Goal: Task Accomplishment & Management: Manage account settings

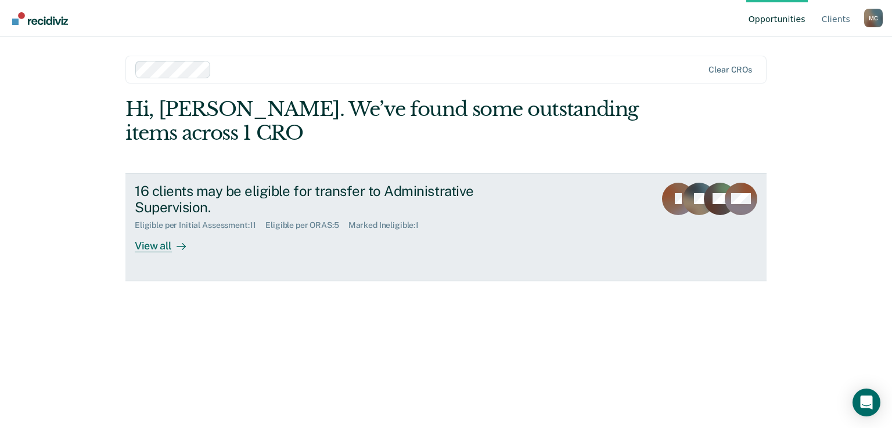
click at [159, 248] on div "View all" at bounding box center [167, 241] width 65 height 23
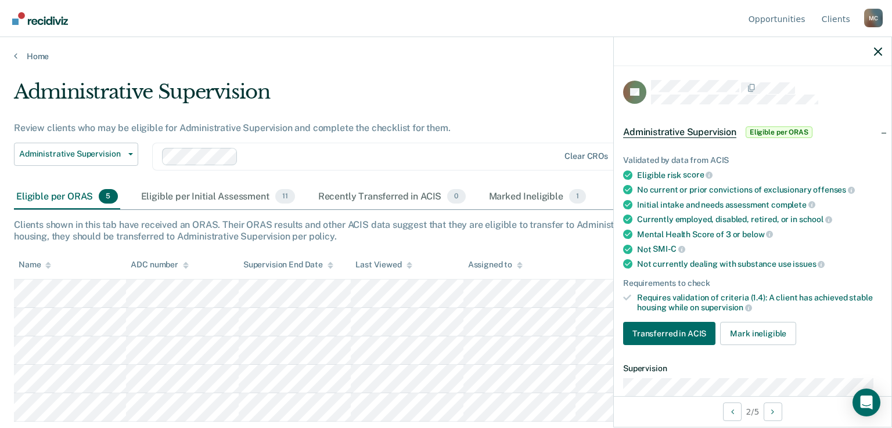
click at [333, 27] on nav "Opportunities Client s [PERSON_NAME] Profile How it works Log Out" at bounding box center [445, 18] width 873 height 37
click at [221, 195] on div "Eligible per Initial Assessment 11" at bounding box center [218, 198] width 158 height 26
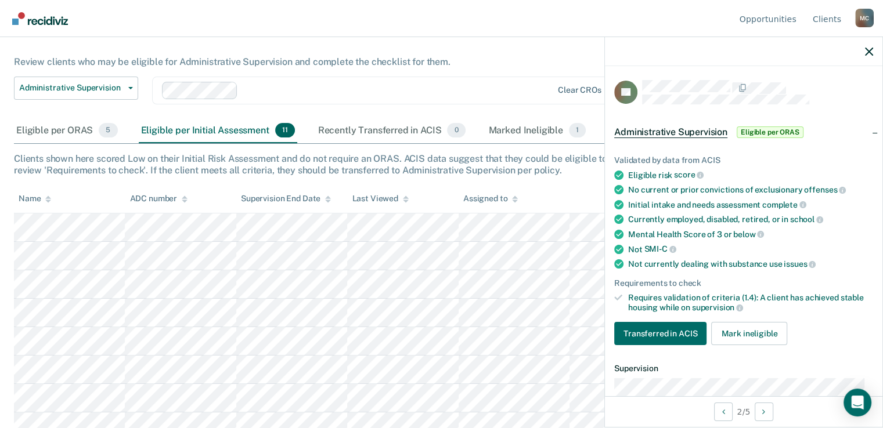
scroll to position [163, 0]
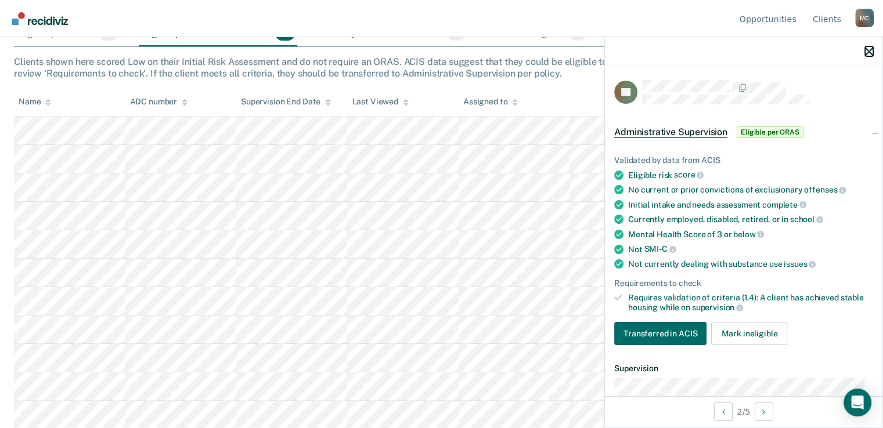
click at [869, 51] on icon "button" at bounding box center [869, 52] width 8 height 8
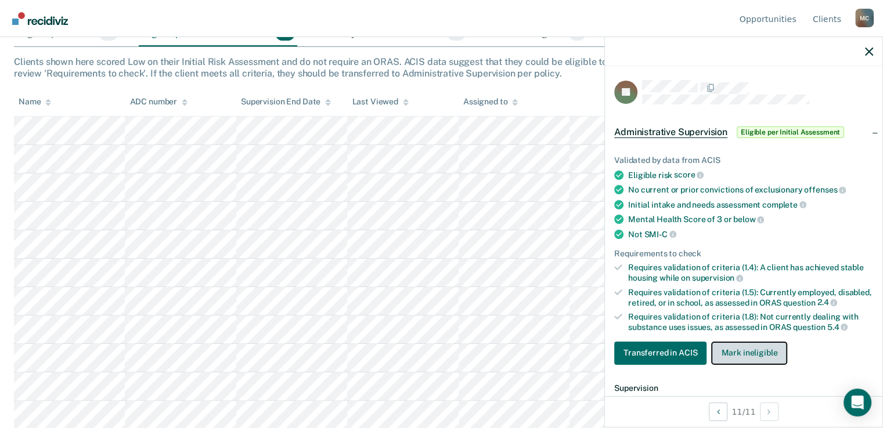
click at [735, 358] on button "Mark ineligible" at bounding box center [749, 353] width 76 height 23
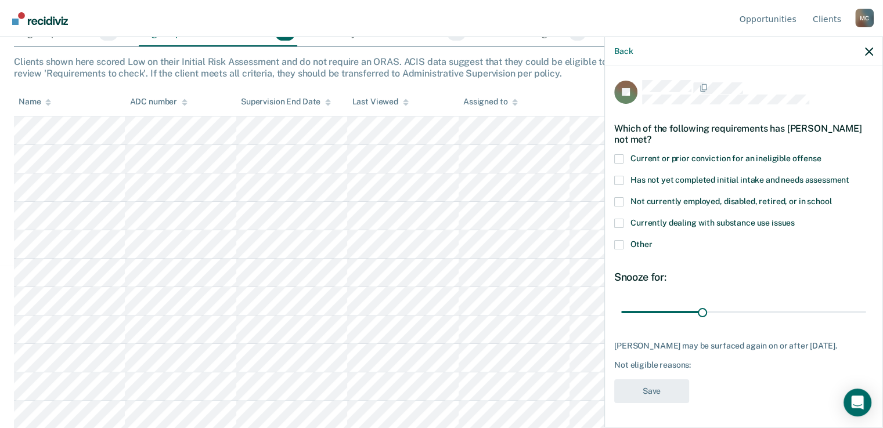
click at [625, 197] on label "Not currently employed, disabled, retired, or in school" at bounding box center [743, 203] width 259 height 12
click at [831, 197] on input "Not currently employed, disabled, retired, or in school" at bounding box center [831, 197] width 0 height 0
click at [622, 219] on span at bounding box center [618, 223] width 9 height 9
click at [795, 219] on input "Currently dealing with substance use issues" at bounding box center [795, 219] width 0 height 0
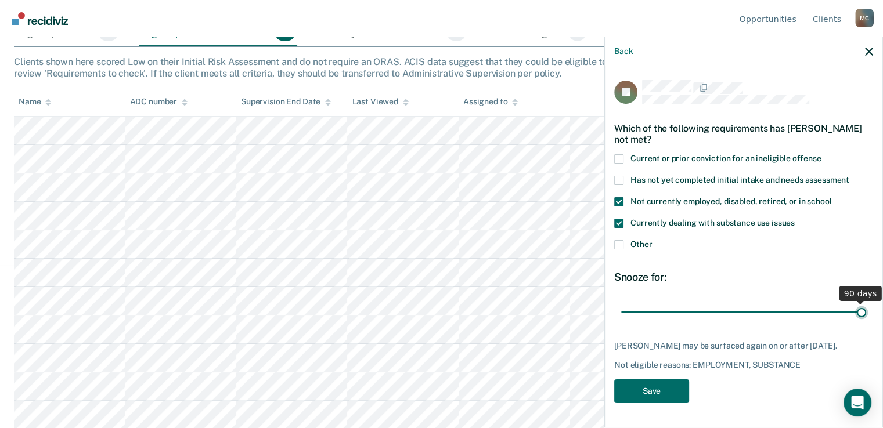
drag, startPoint x: 705, startPoint y: 302, endPoint x: 863, endPoint y: 299, distance: 157.9
type input "90"
click at [863, 302] on input "range" at bounding box center [743, 312] width 245 height 20
click at [655, 380] on button "Save" at bounding box center [651, 392] width 75 height 24
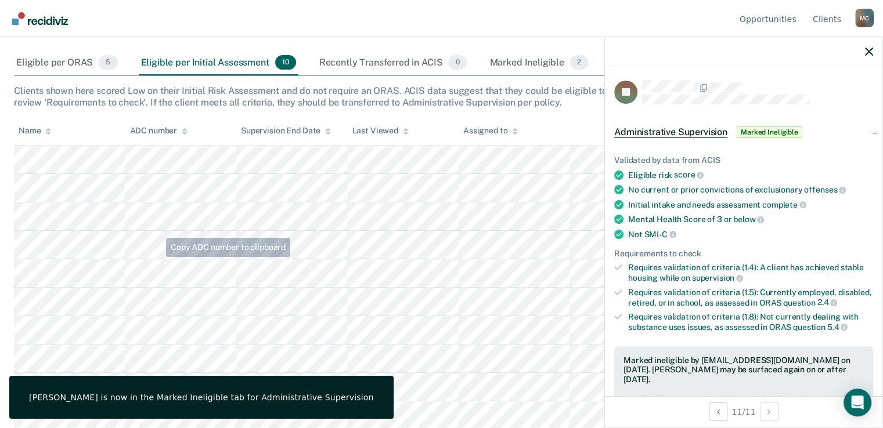
scroll to position [135, 0]
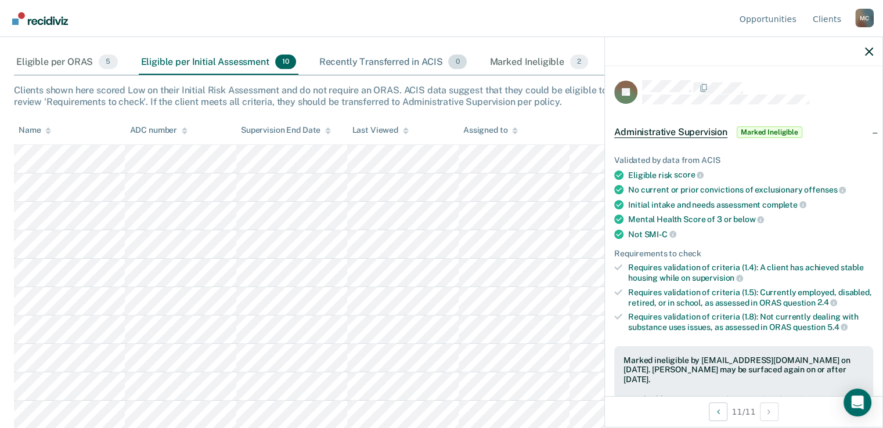
click at [396, 59] on div "Recently Transferred in ACIS 0" at bounding box center [393, 63] width 152 height 26
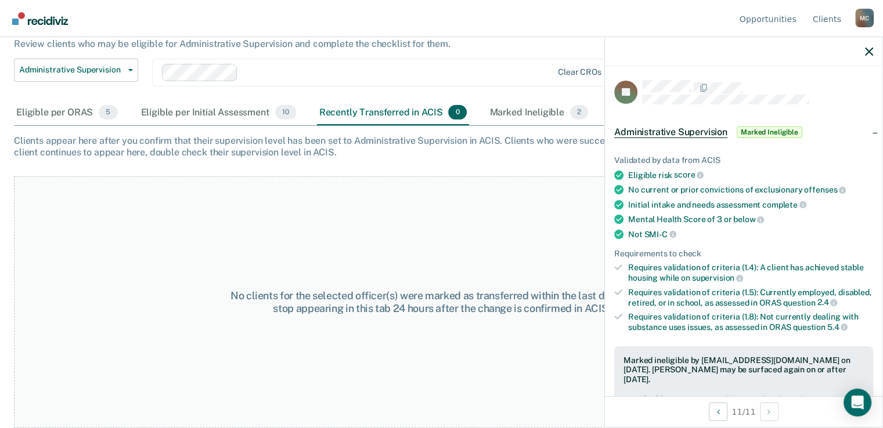
scroll to position [83, 0]
click at [60, 114] on div "Eligible per ORAS 5" at bounding box center [67, 115] width 106 height 26
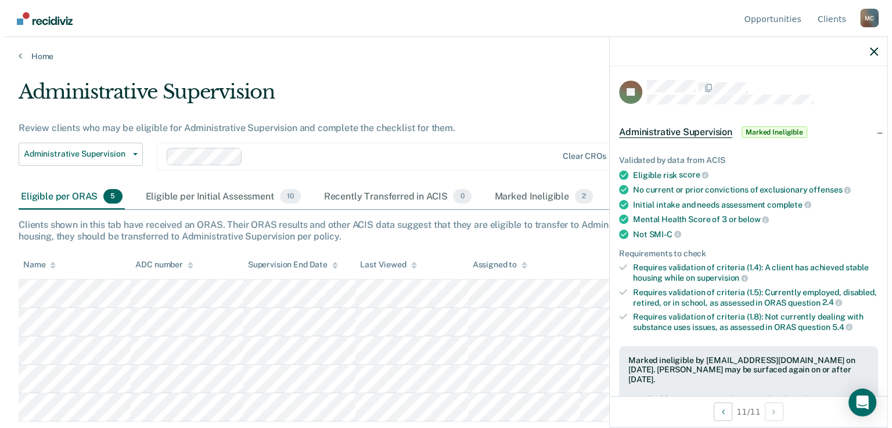
scroll to position [0, 0]
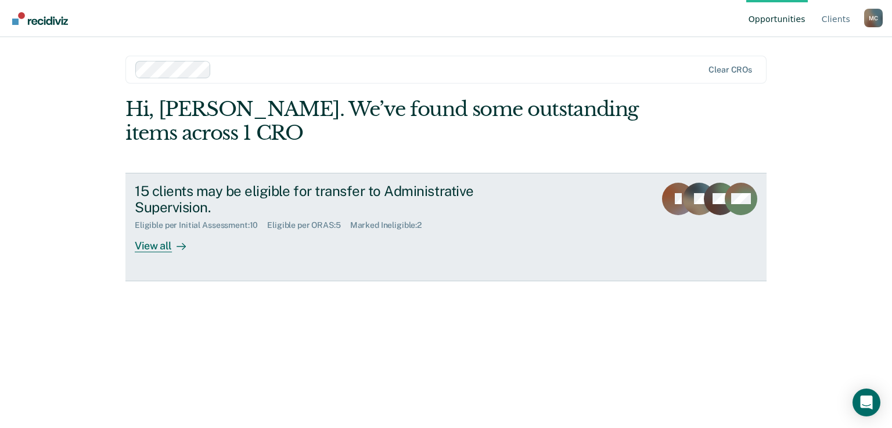
click at [168, 244] on div "View all" at bounding box center [167, 241] width 65 height 23
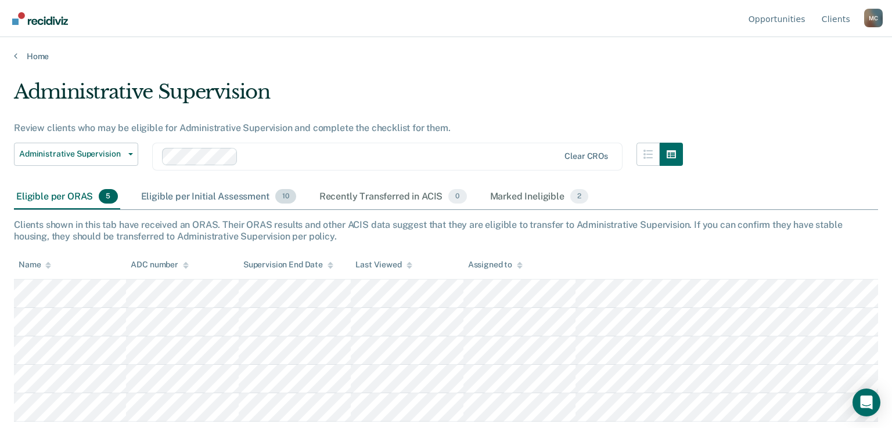
click at [225, 191] on div "Eligible per Initial Assessment 10" at bounding box center [219, 198] width 160 height 26
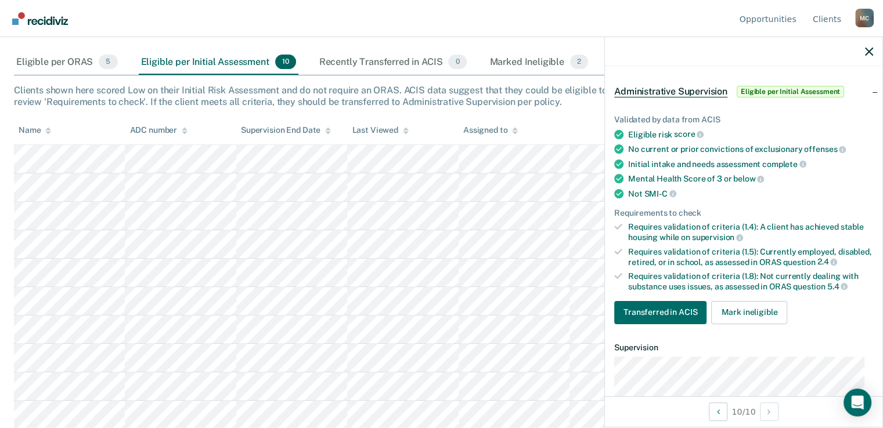
scroll to position [58, 0]
